Goal: Obtain resource: Download file/media

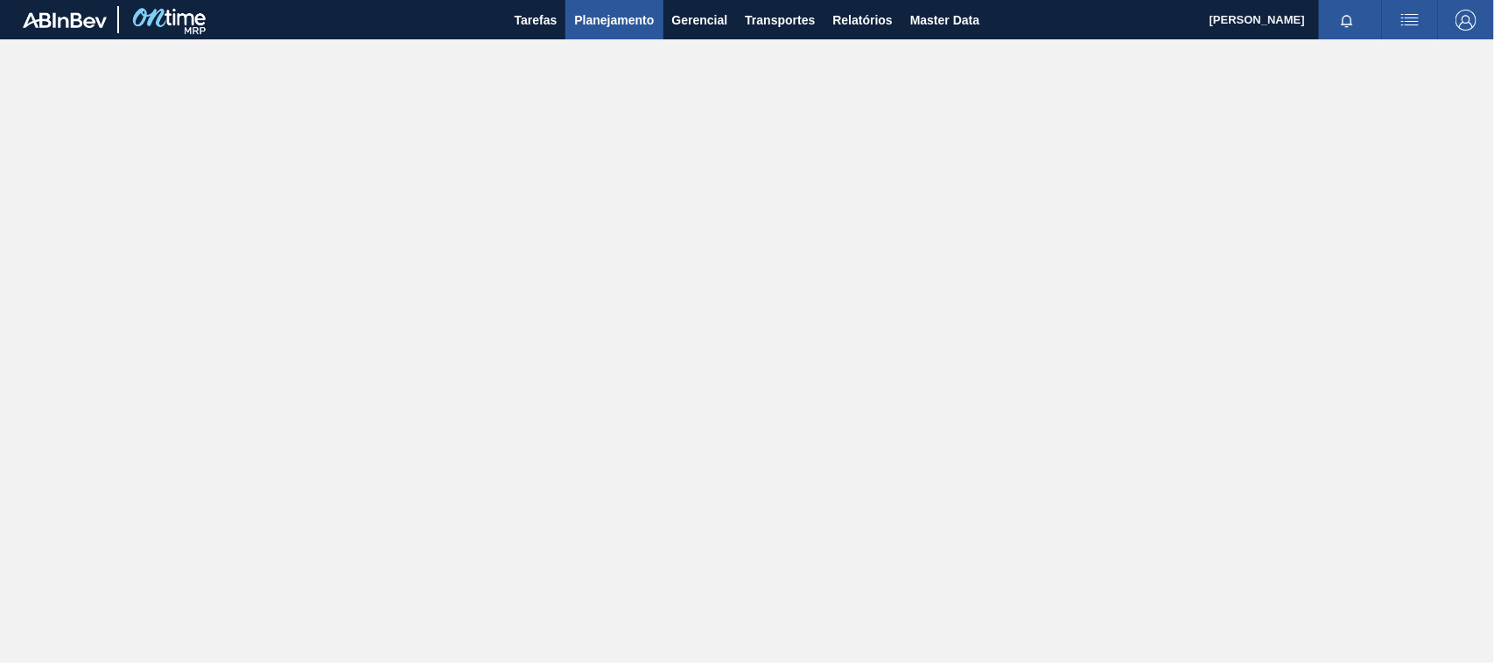
click at [632, 19] on span "Planejamento" at bounding box center [614, 20] width 80 height 21
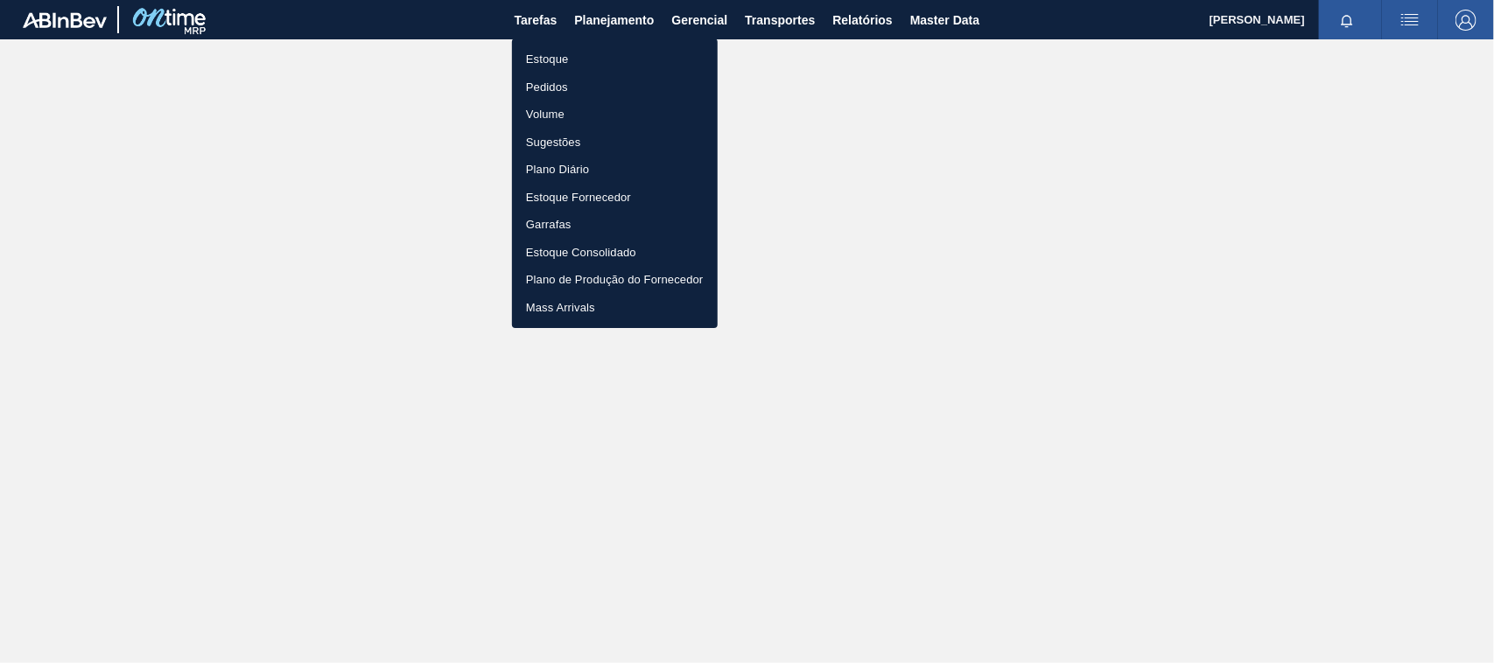
click at [853, 15] on div at bounding box center [747, 331] width 1494 height 663
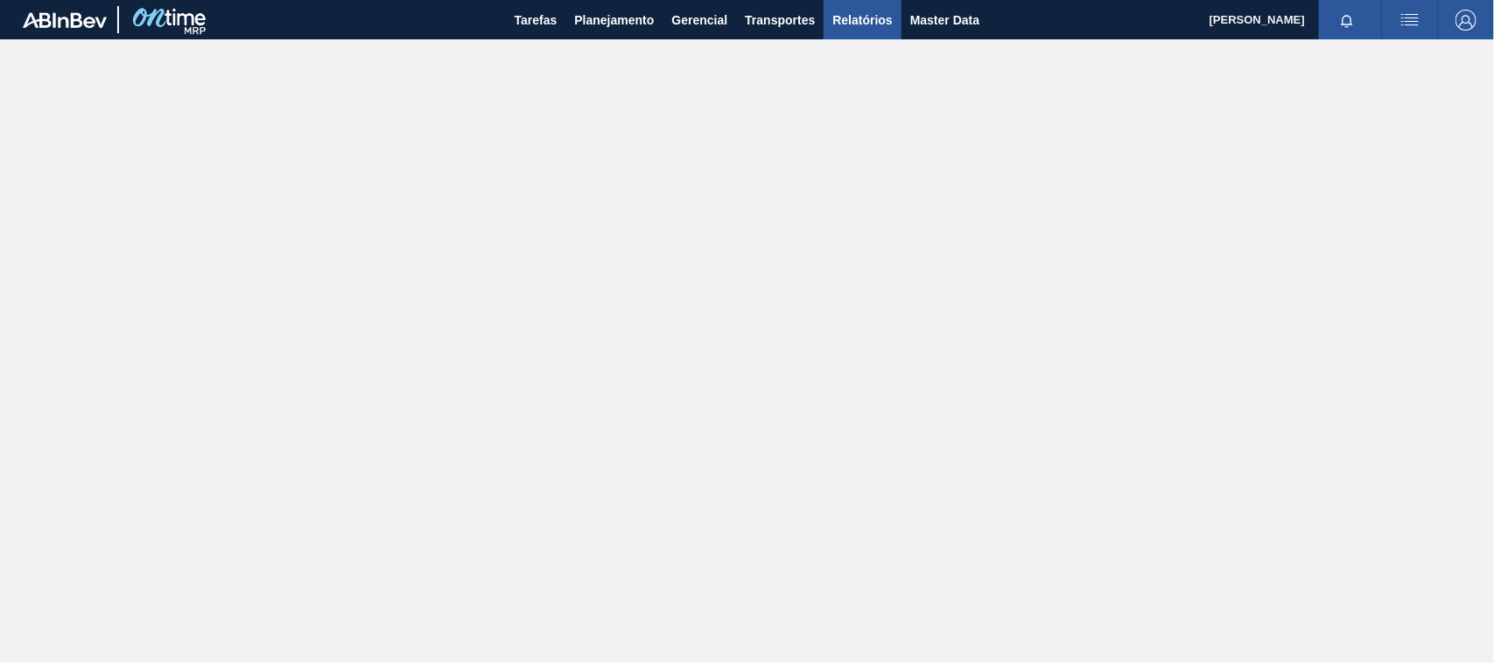
click at [862, 18] on span "Relatórios" at bounding box center [862, 20] width 60 height 21
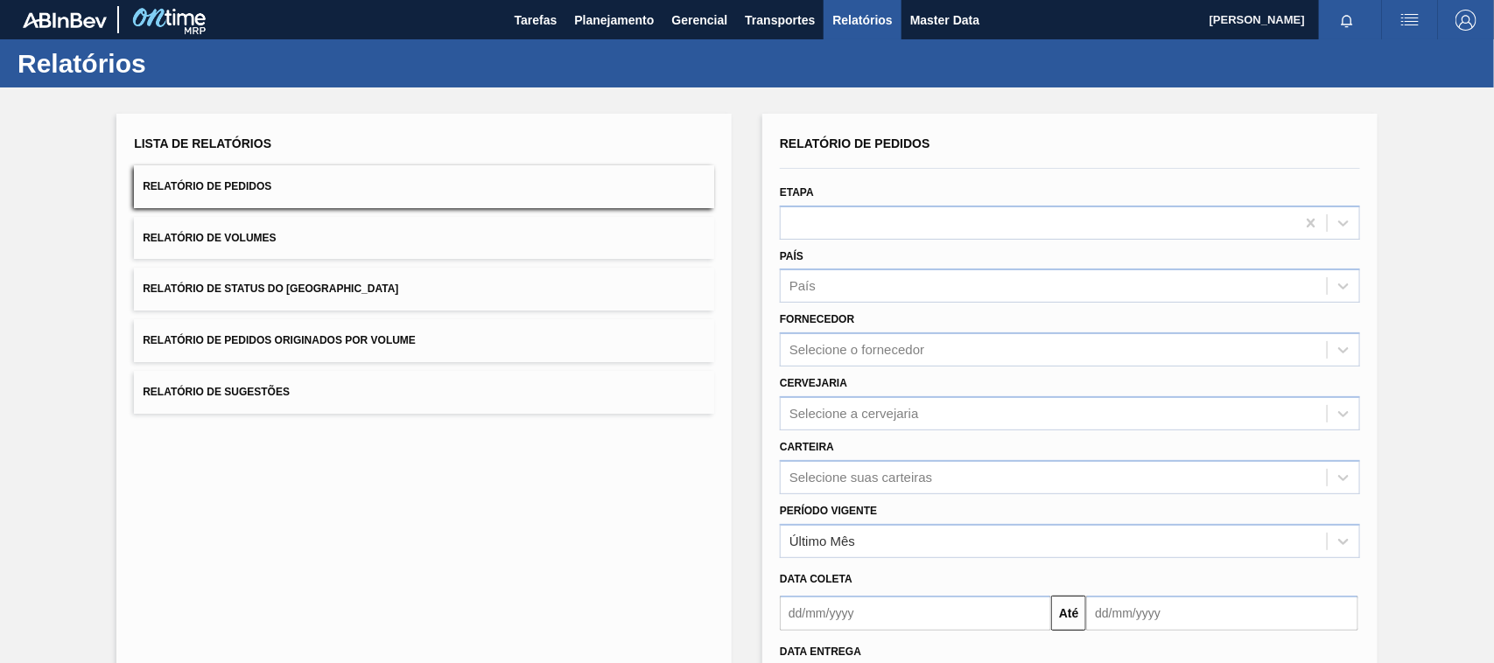
scroll to position [143, 0]
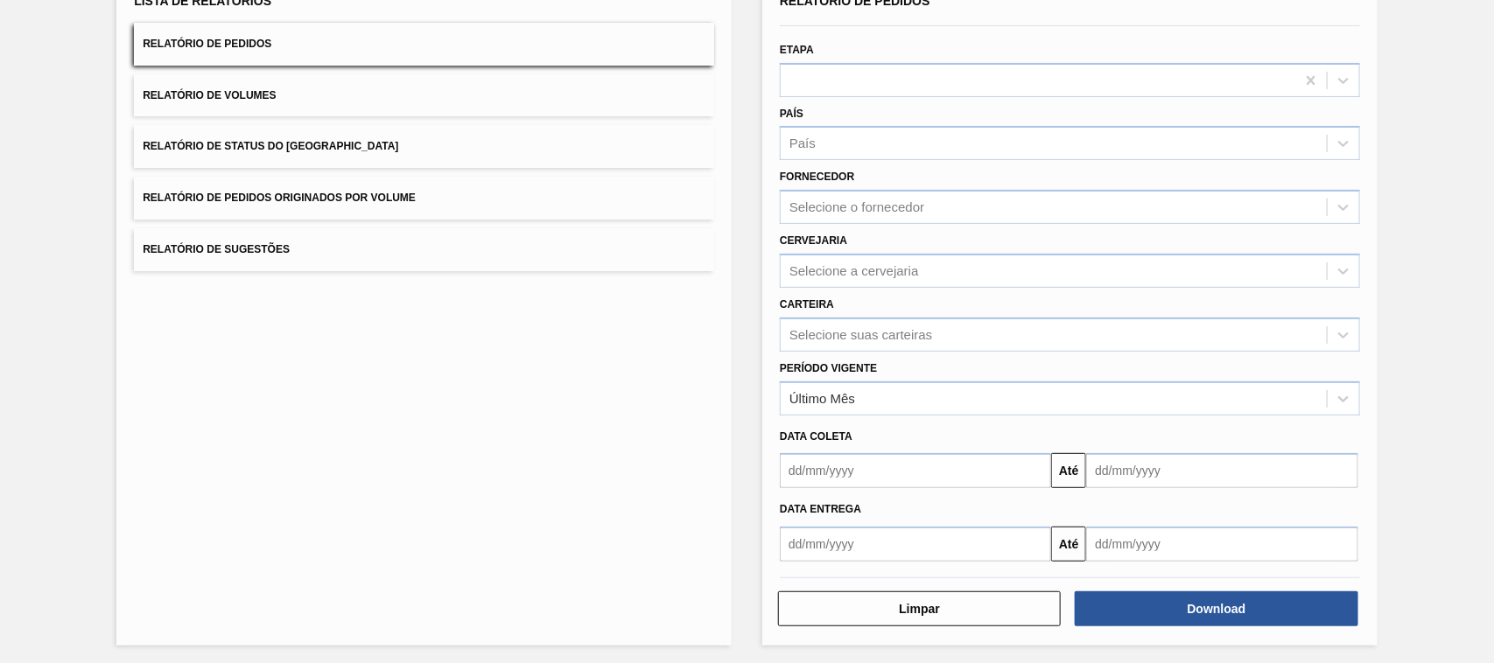
click at [387, 198] on span "Relatório de Pedidos Originados por Volume" at bounding box center [279, 198] width 273 height 12
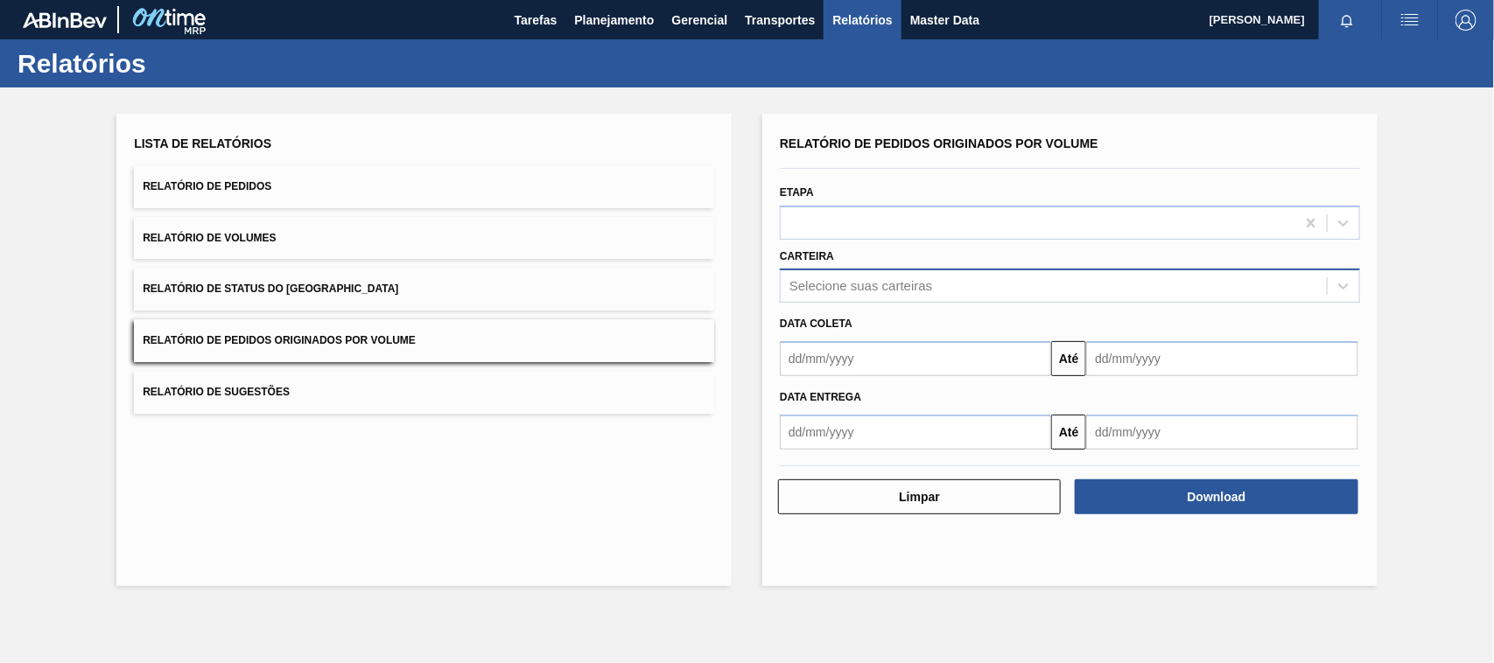
click at [868, 285] on div "Selecione suas carteiras" at bounding box center [860, 286] width 143 height 15
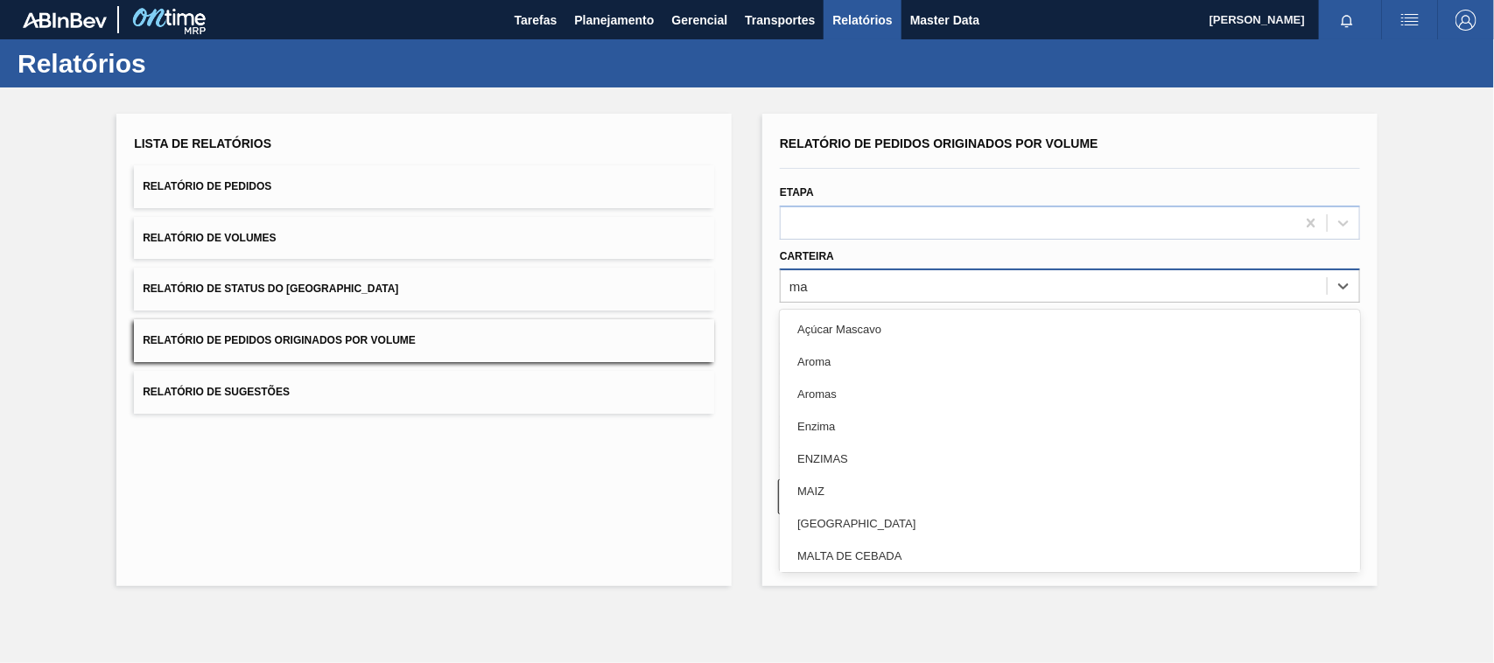
type input "mal"
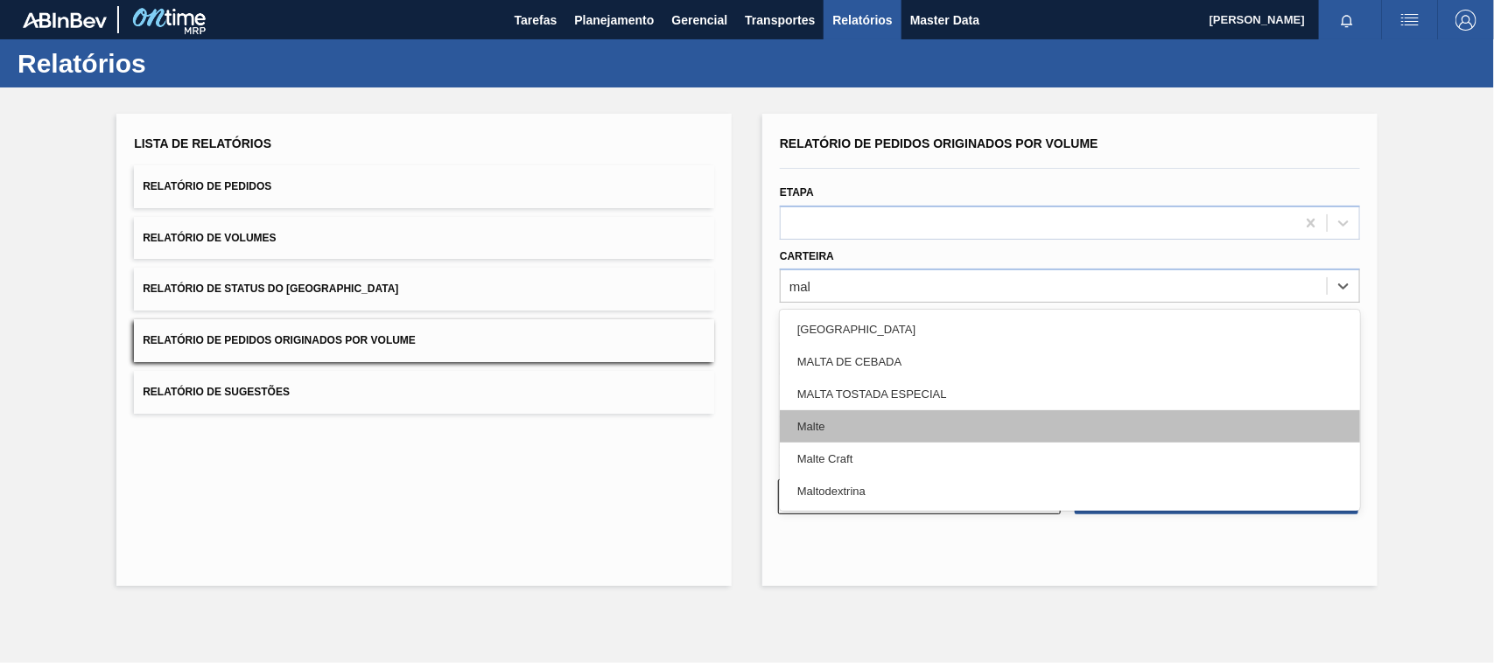
click at [820, 422] on div "Malte" at bounding box center [1070, 426] width 580 height 32
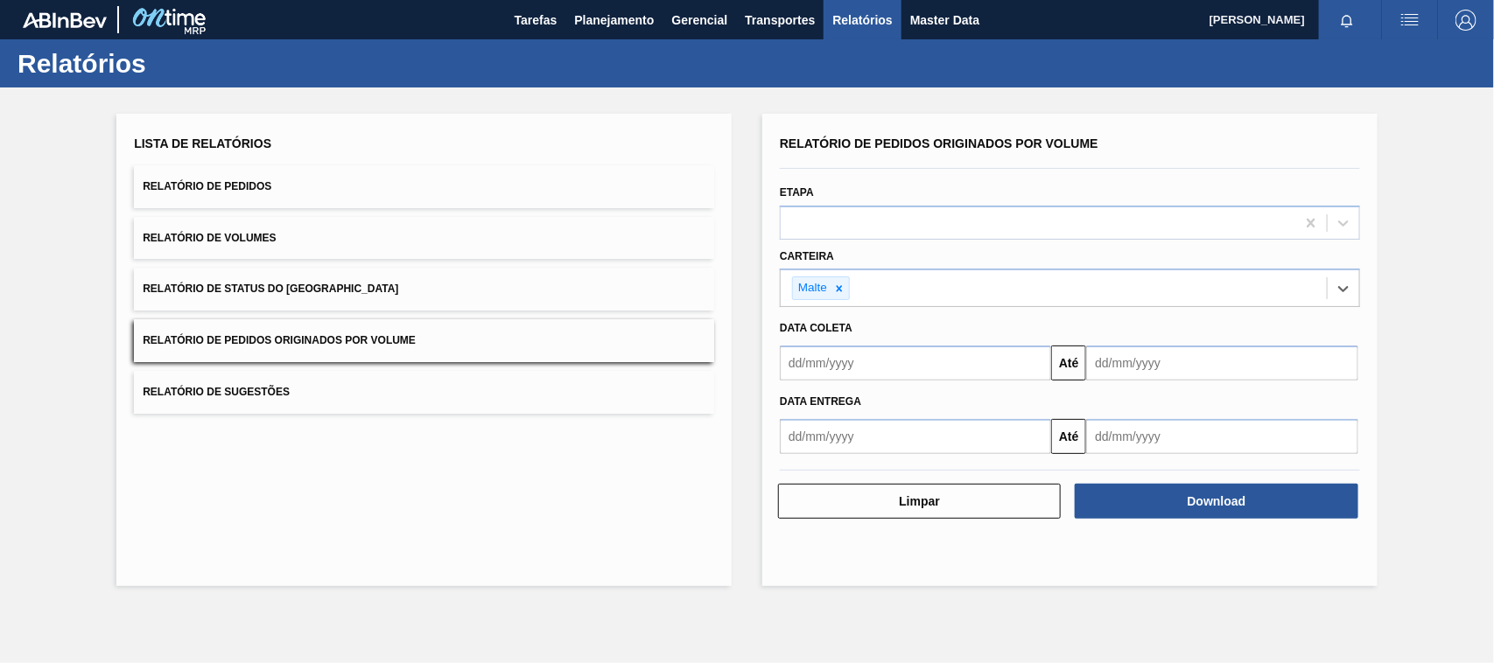
click at [833, 365] on input "text" at bounding box center [915, 363] width 271 height 35
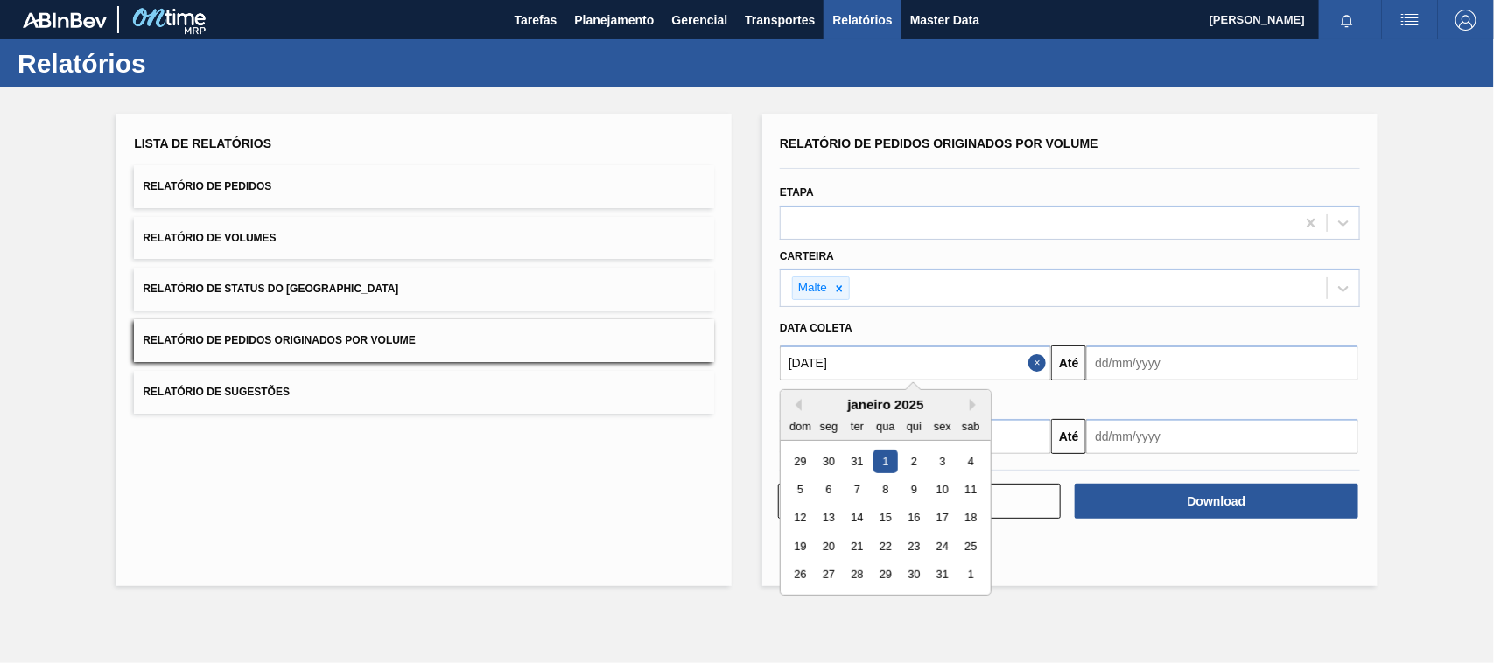
type input "[DATE]"
click at [877, 459] on div "1" at bounding box center [885, 462] width 24 height 24
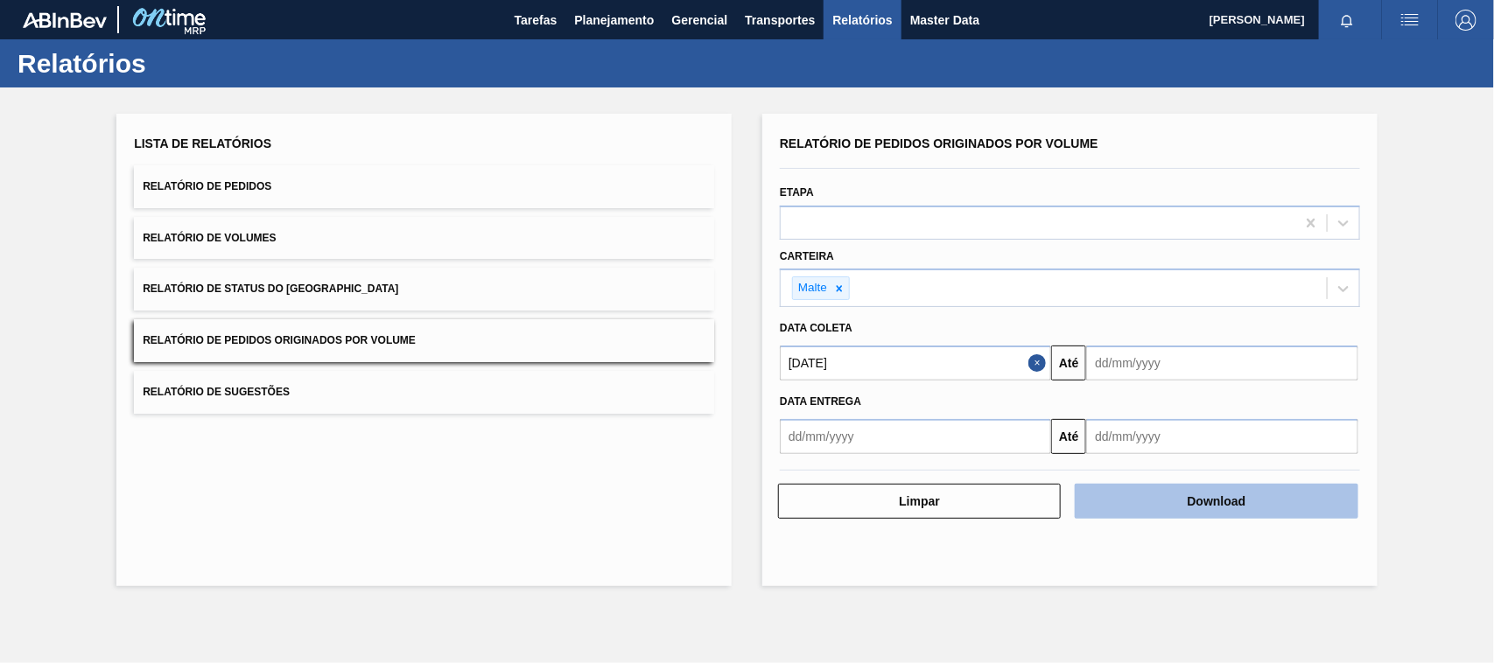
click at [1190, 493] on button "Download" at bounding box center [1216, 501] width 283 height 35
